Goal: Information Seeking & Learning: Understand process/instructions

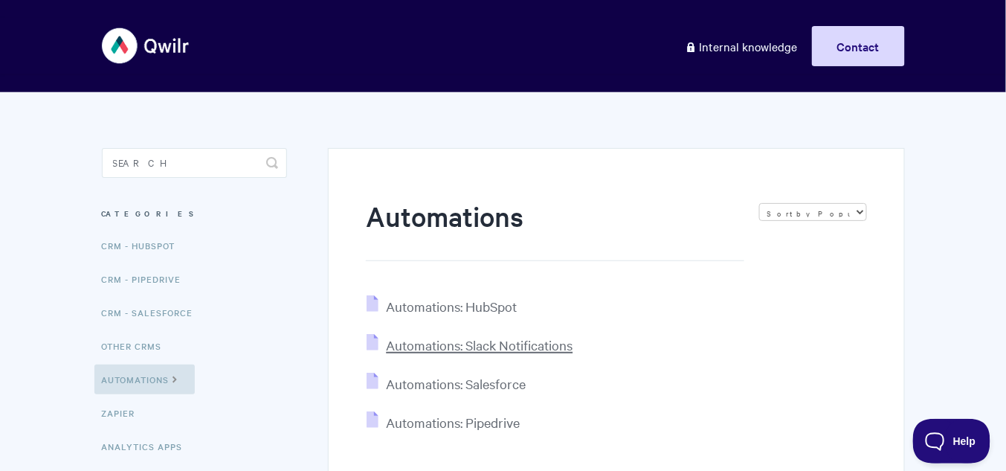
click at [464, 343] on span "Automations: Slack Notifications" at bounding box center [479, 344] width 187 height 17
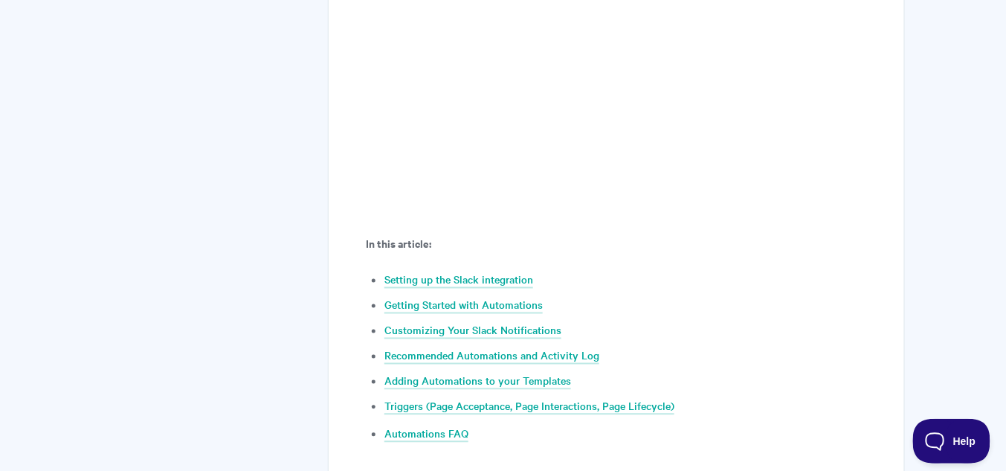
scroll to position [714, 0]
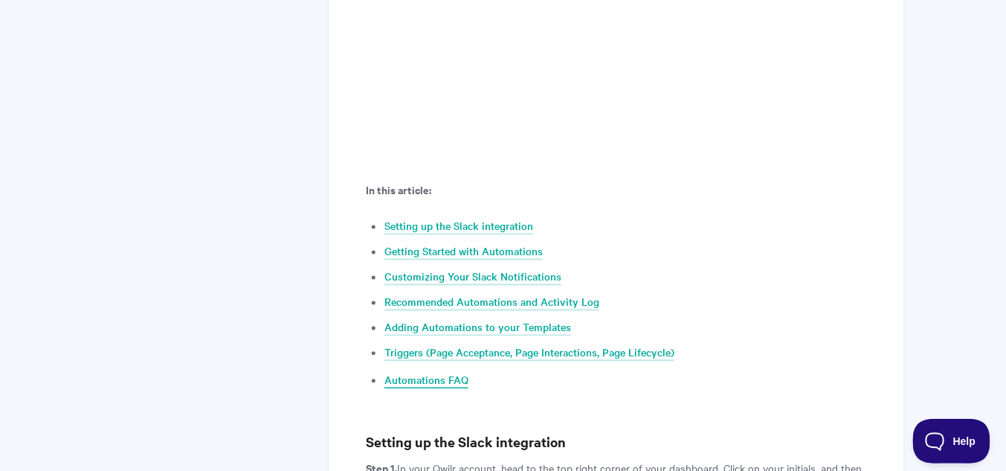
click at [443, 373] on link "Automations FAQ" at bounding box center [427, 381] width 84 height 16
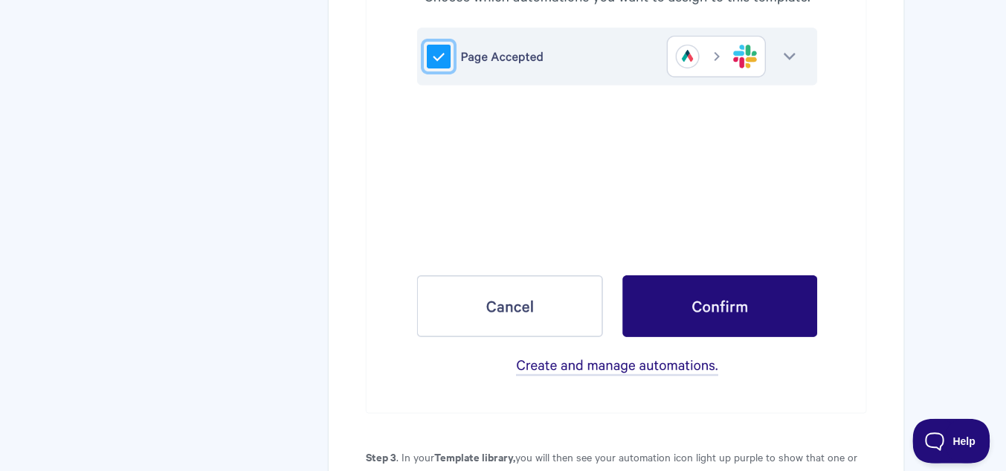
scroll to position [7008, 0]
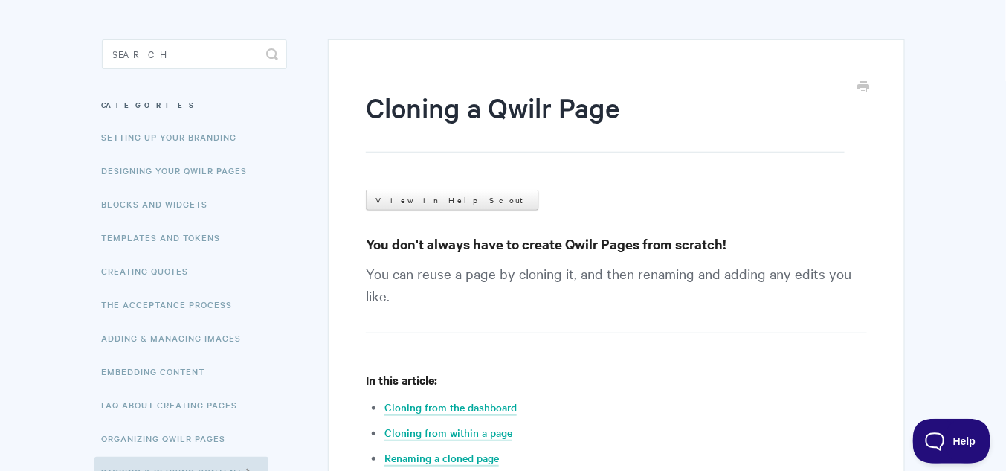
scroll to position [238, 0]
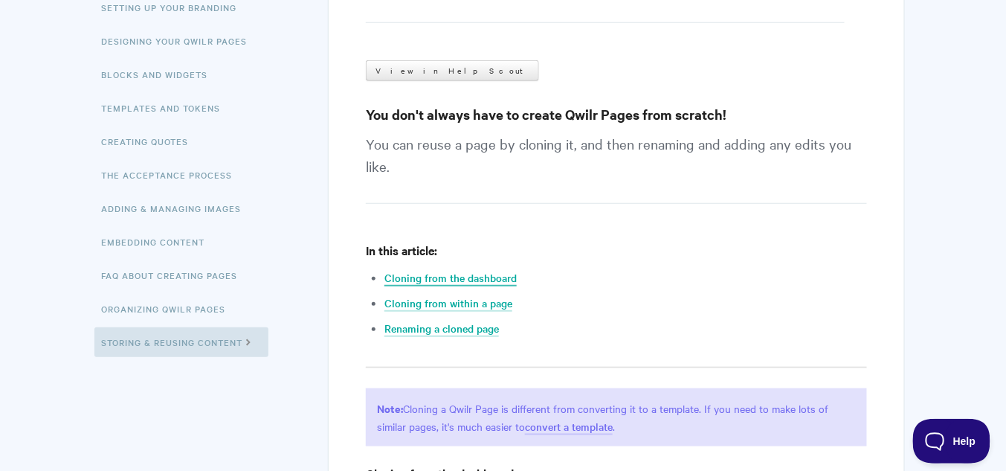
click at [472, 277] on link "Cloning from the dashboard" at bounding box center [451, 278] width 132 height 16
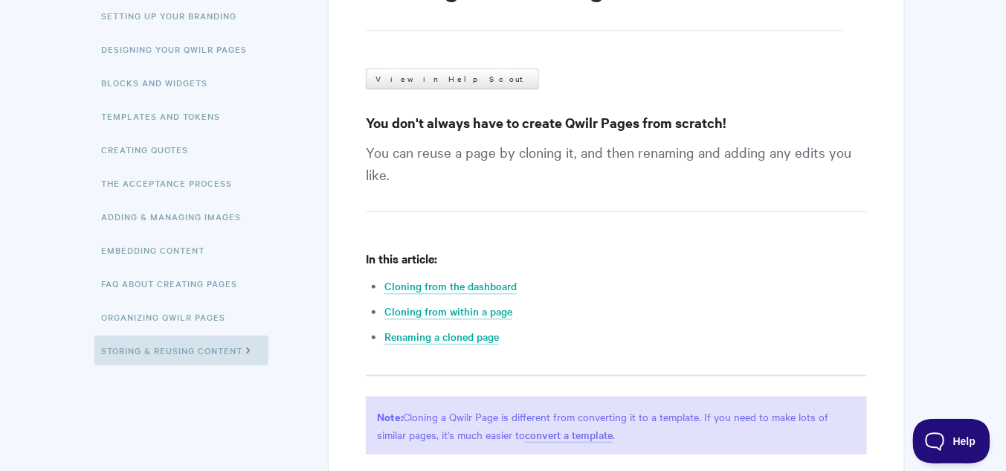
scroll to position [223, 0]
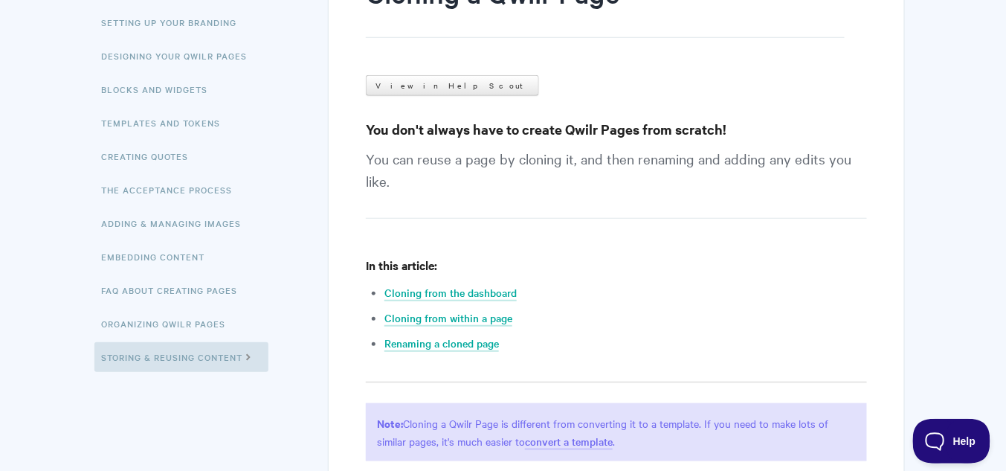
scroll to position [238, 0]
